Goal: Information Seeking & Learning: Understand process/instructions

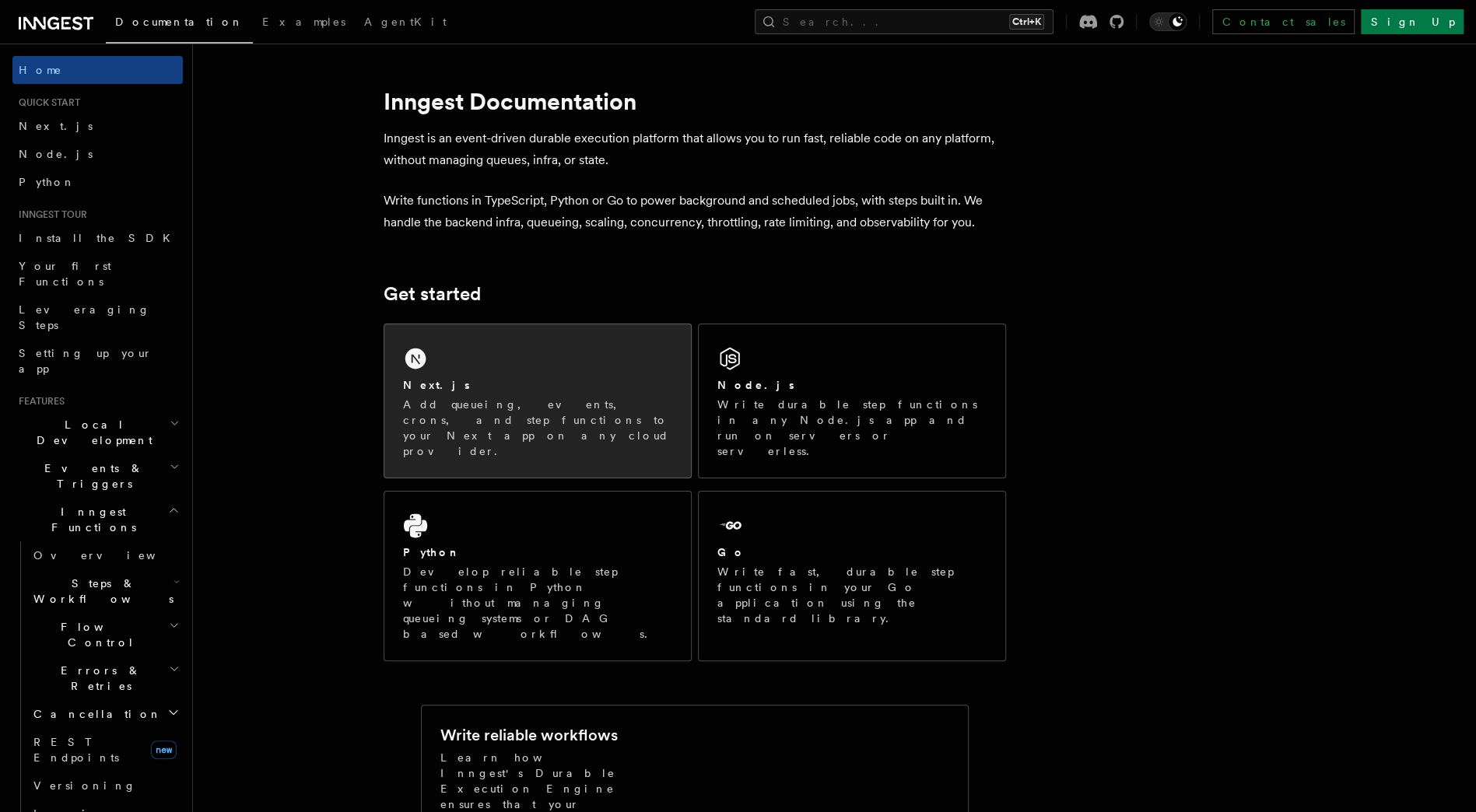
click at [495, 391] on div "Next.js" at bounding box center [538, 386] width 269 height 16
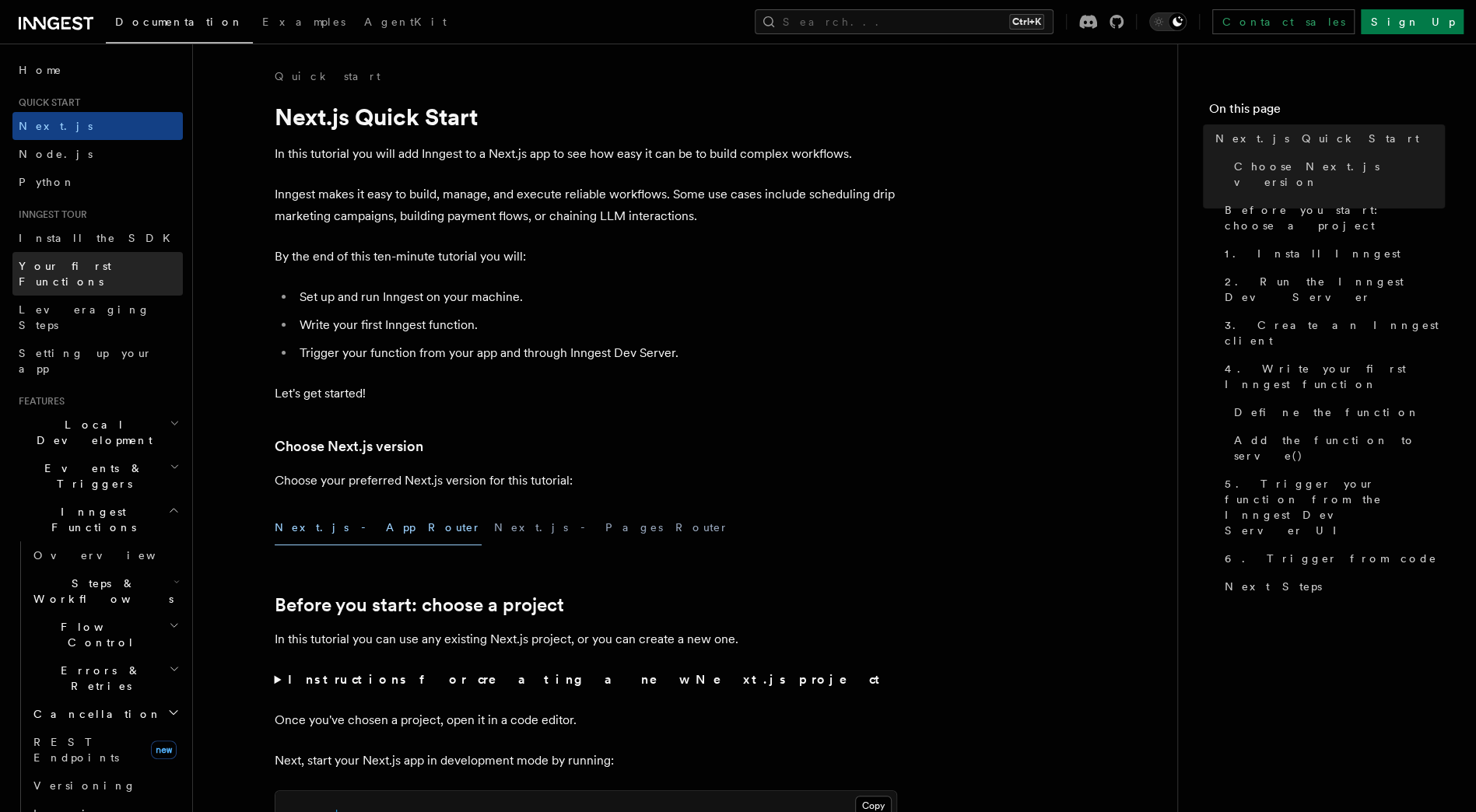
click at [121, 266] on link "Your first Functions" at bounding box center [98, 273] width 170 height 43
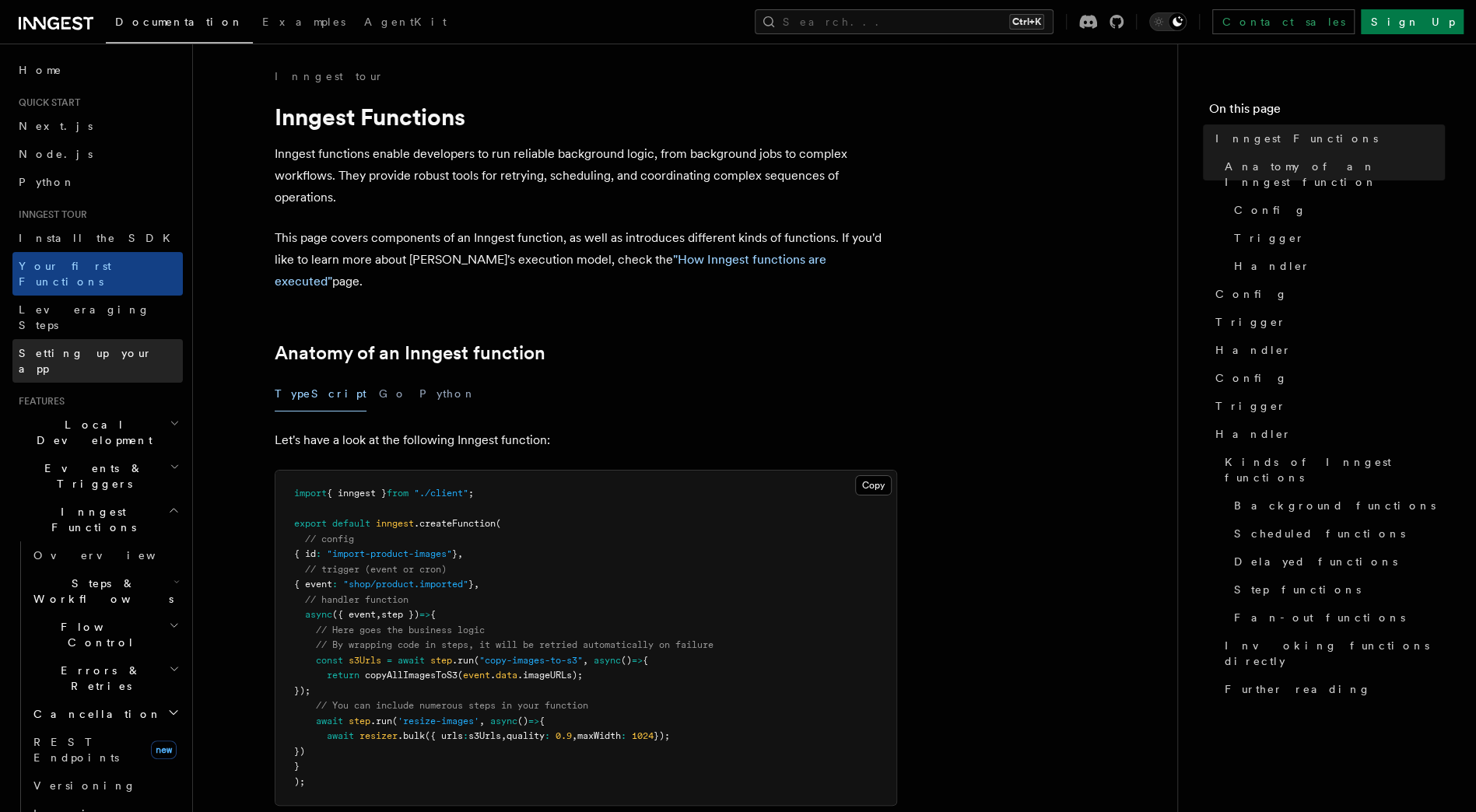
click at [117, 340] on link "Setting up your app" at bounding box center [98, 361] width 170 height 43
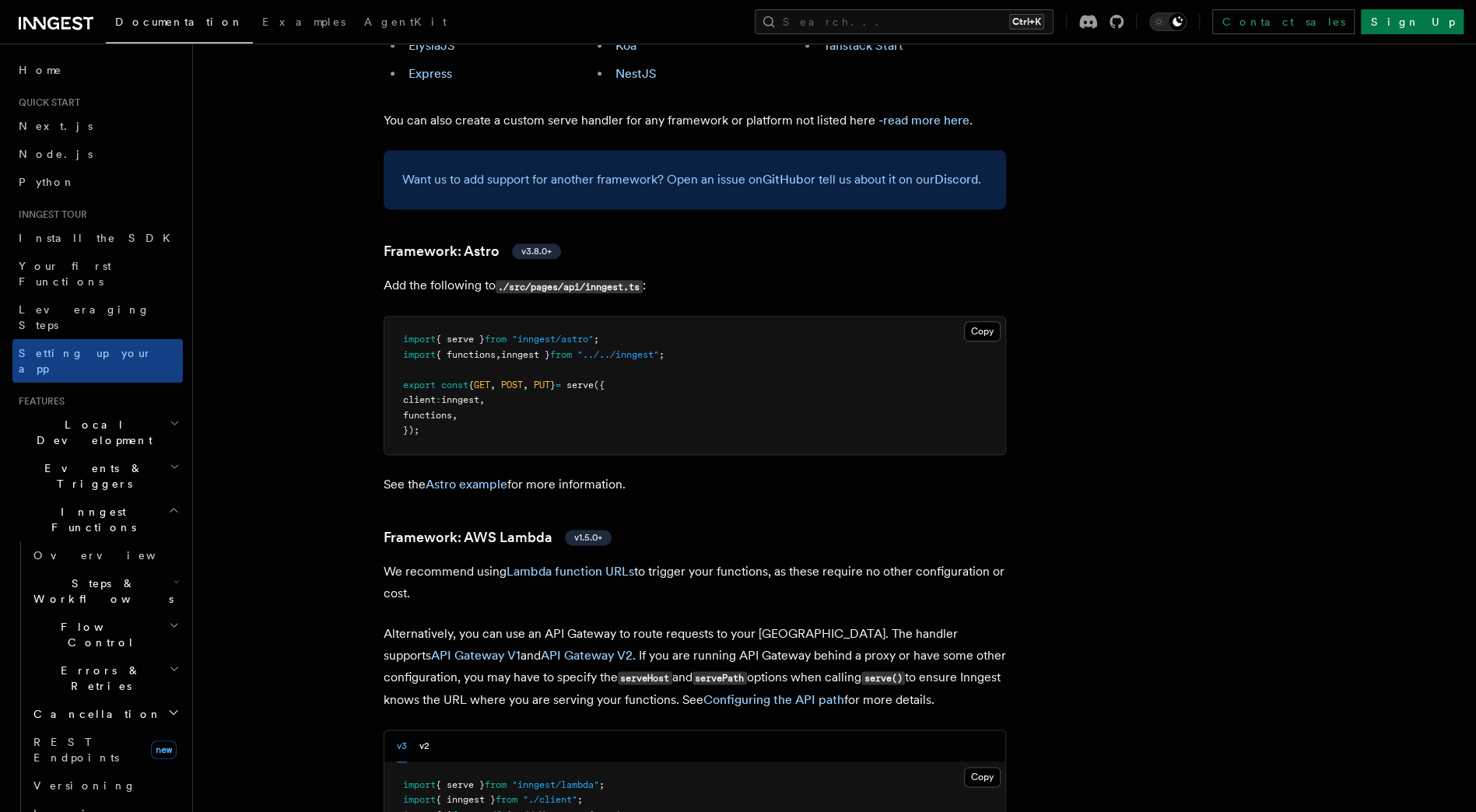
scroll to position [1245, 0]
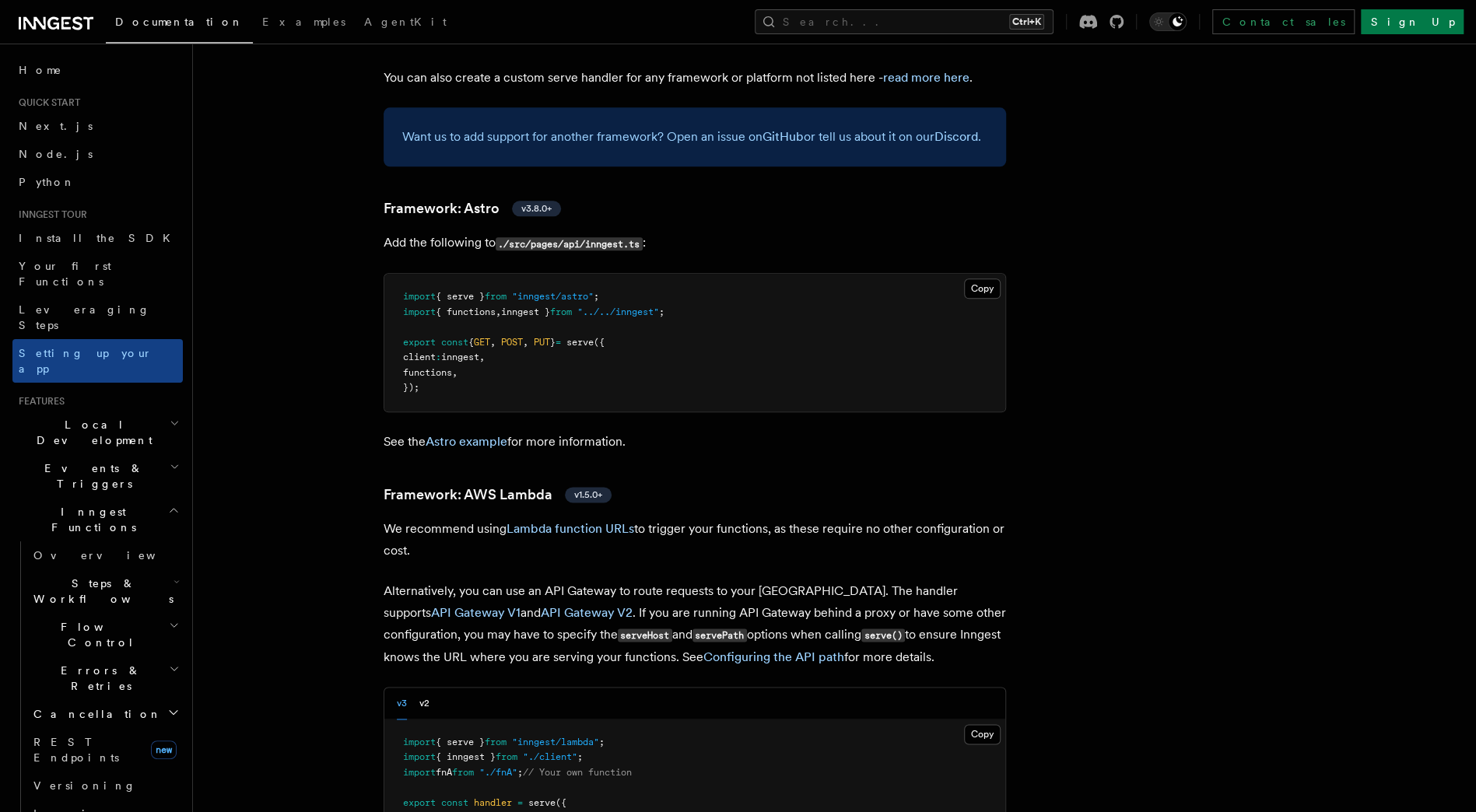
click at [124, 410] on h2 "Local Development" at bounding box center [98, 432] width 170 height 43
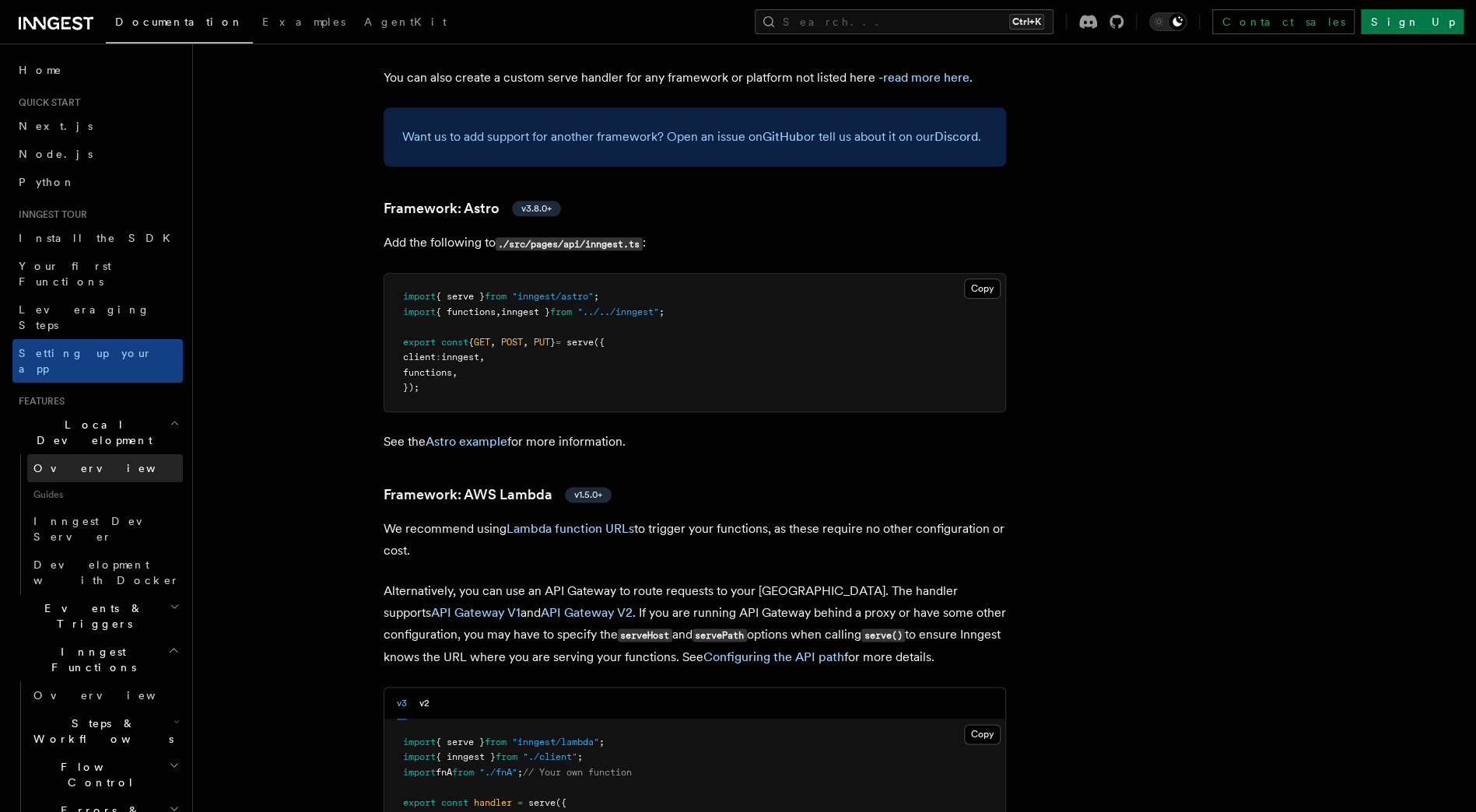
click at [123, 455] on link "Overview" at bounding box center [105, 469] width 156 height 28
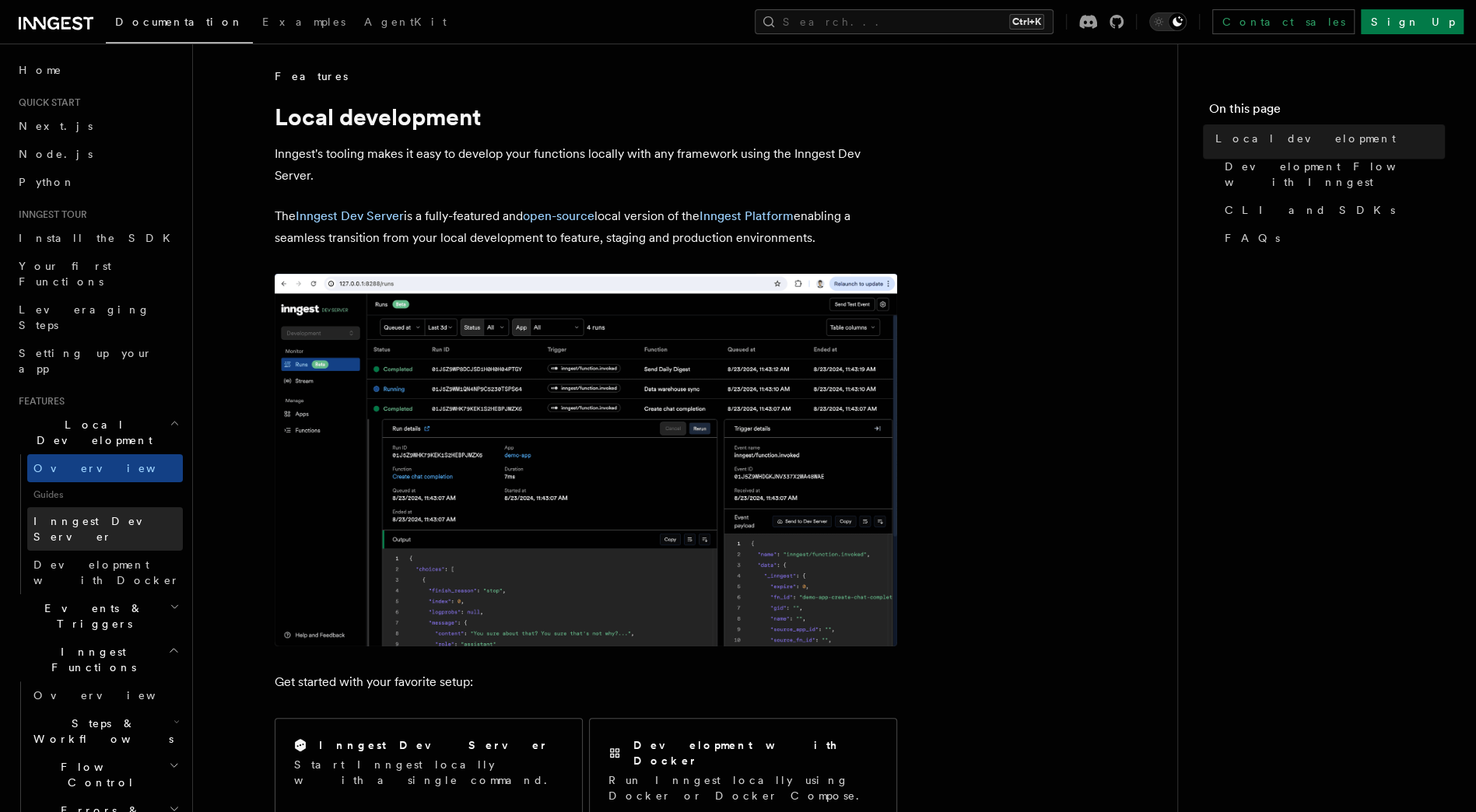
click at [129, 507] on link "Inngest Dev Server" at bounding box center [105, 528] width 156 height 43
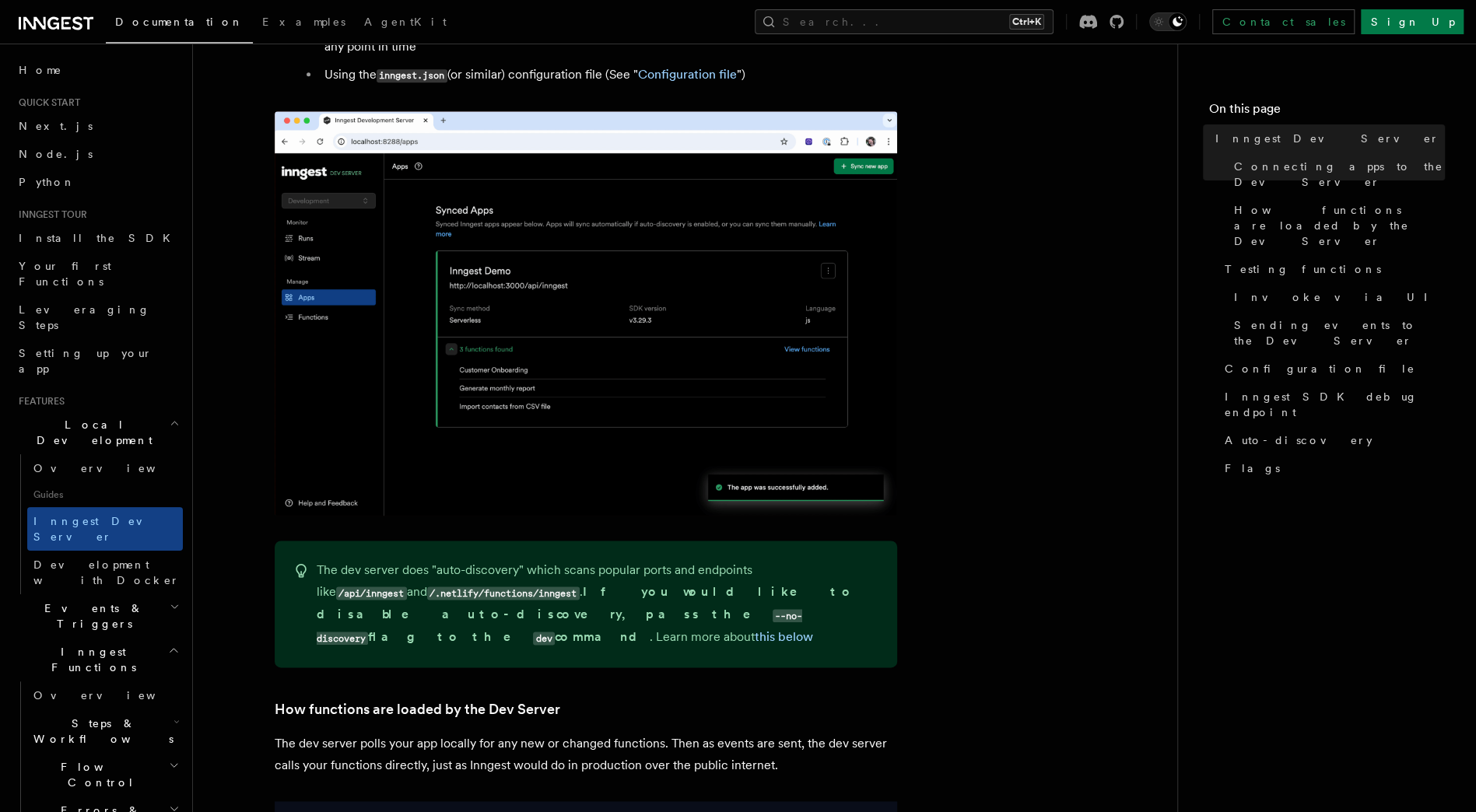
scroll to position [778, 0]
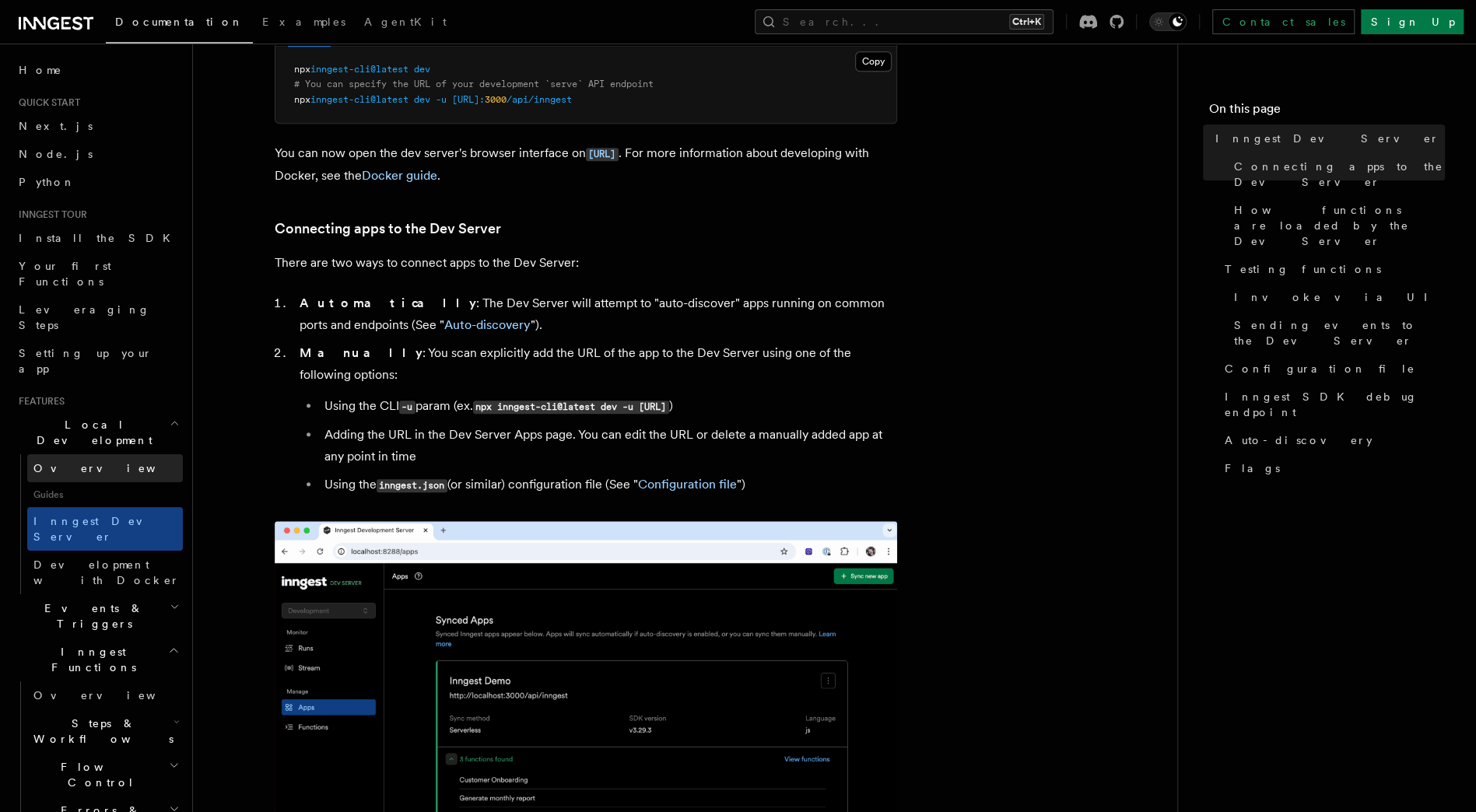
click at [80, 462] on span "Overview" at bounding box center [113, 468] width 160 height 12
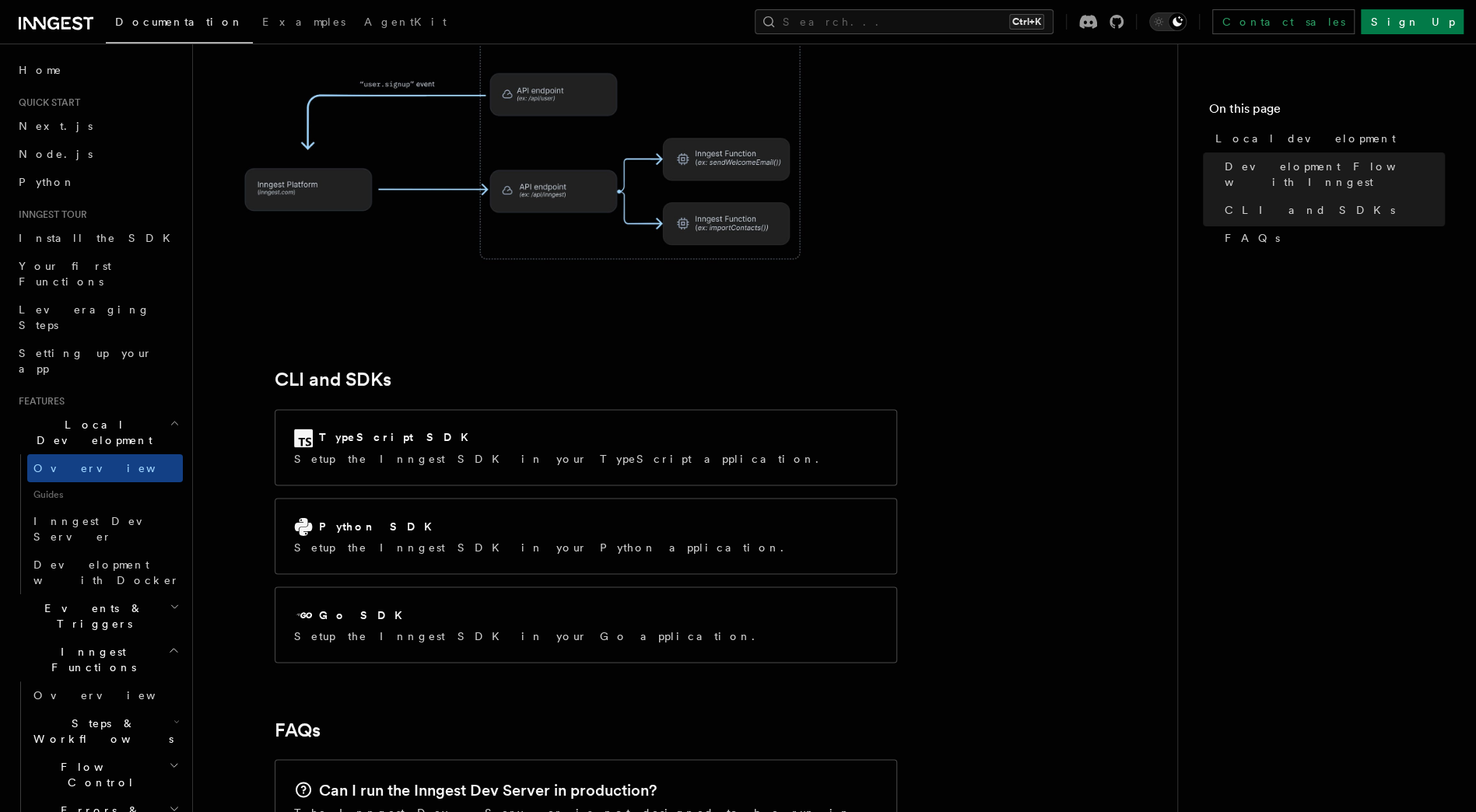
scroll to position [1945, 0]
